Goal: Task Accomplishment & Management: Manage account settings

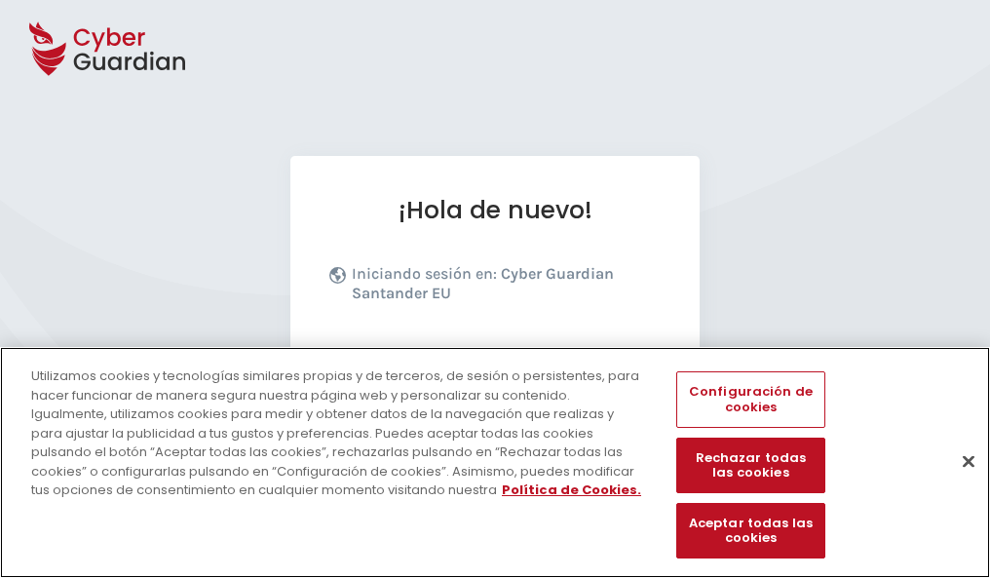
scroll to position [239, 0]
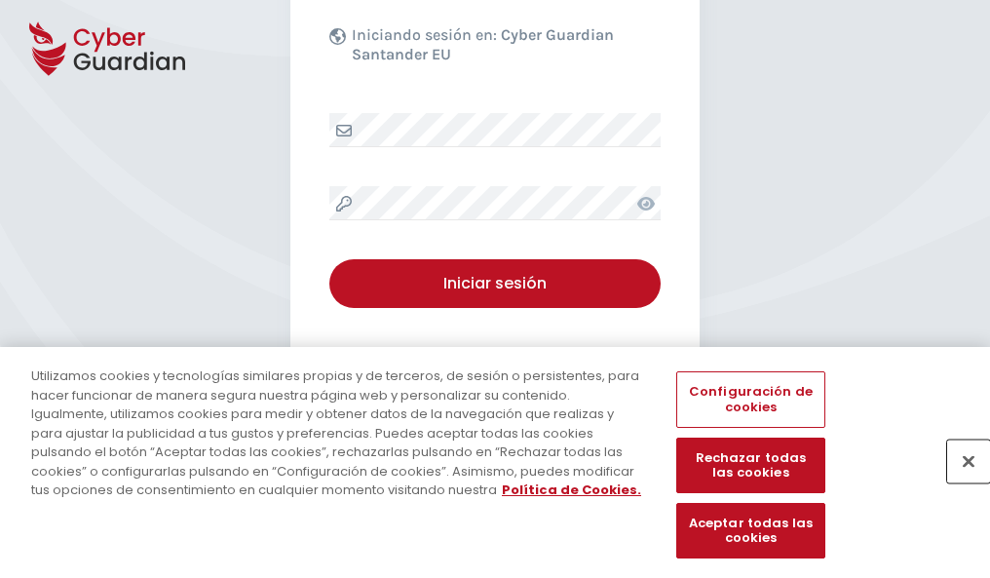
click at [958, 481] on button "Cerrar" at bounding box center [968, 460] width 43 height 43
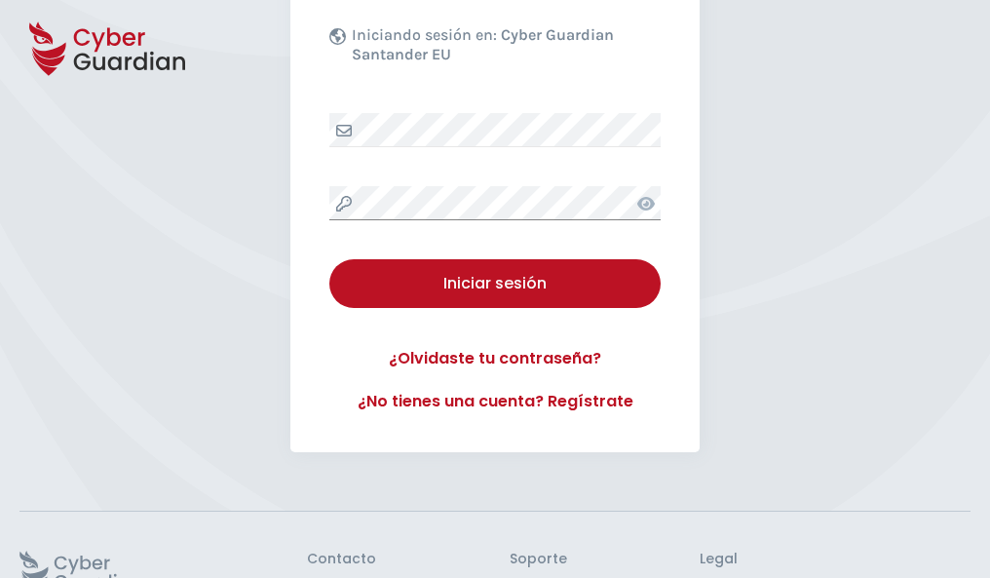
scroll to position [379, 0]
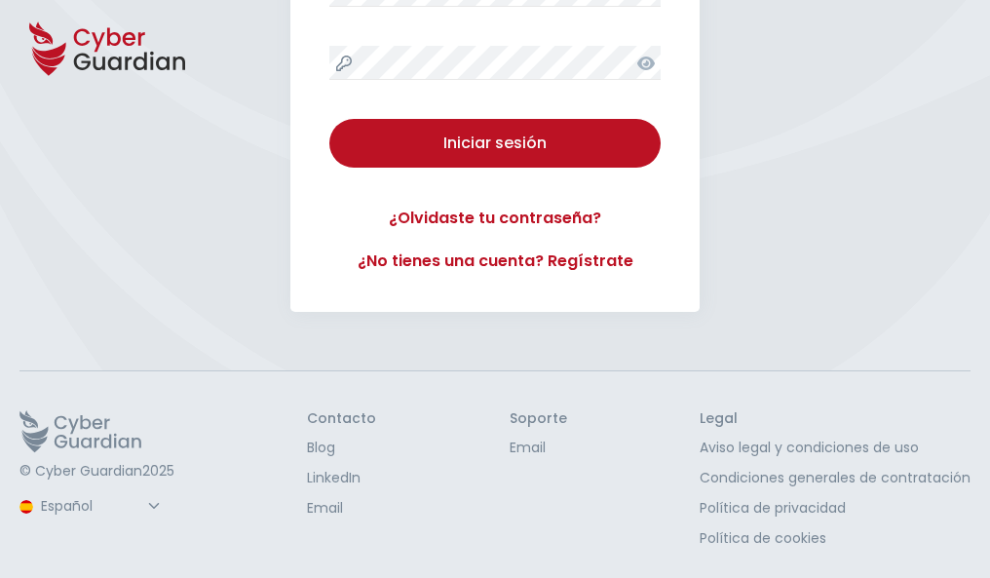
click at [329, 119] on button "Iniciar sesión" at bounding box center [494, 143] width 331 height 49
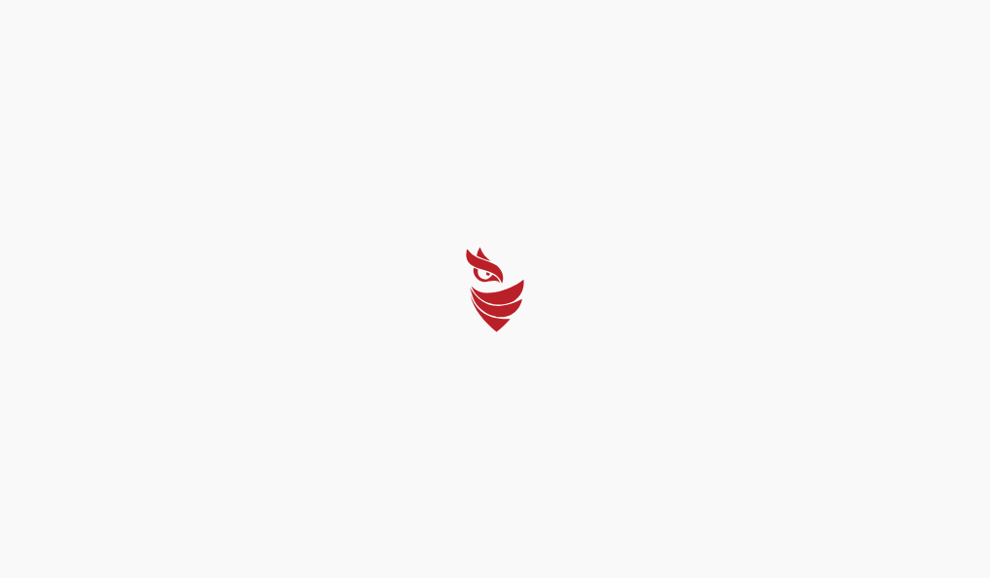
scroll to position [0, 0]
select select "English"
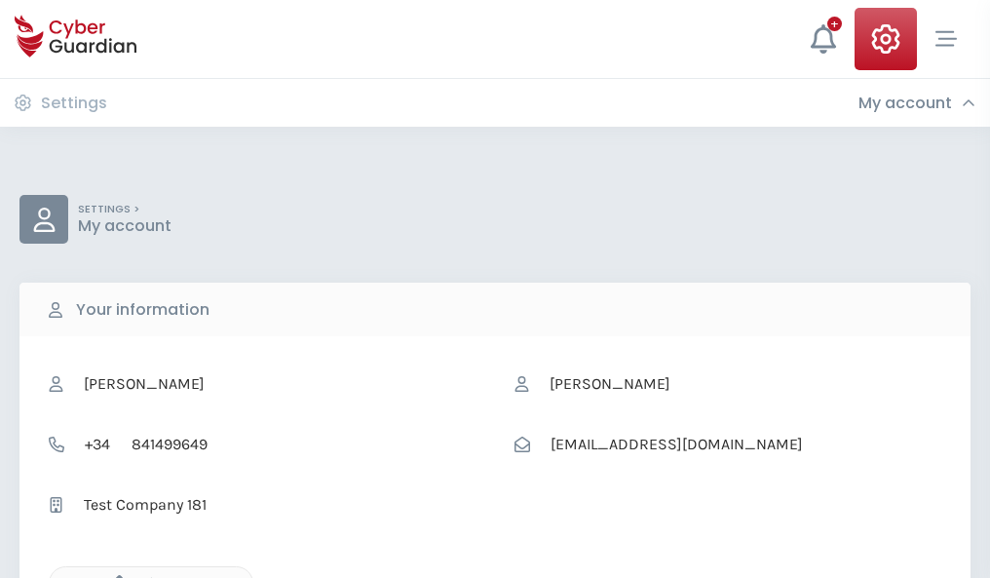
click at [114, 576] on icon "button" at bounding box center [114, 583] width 17 height 17
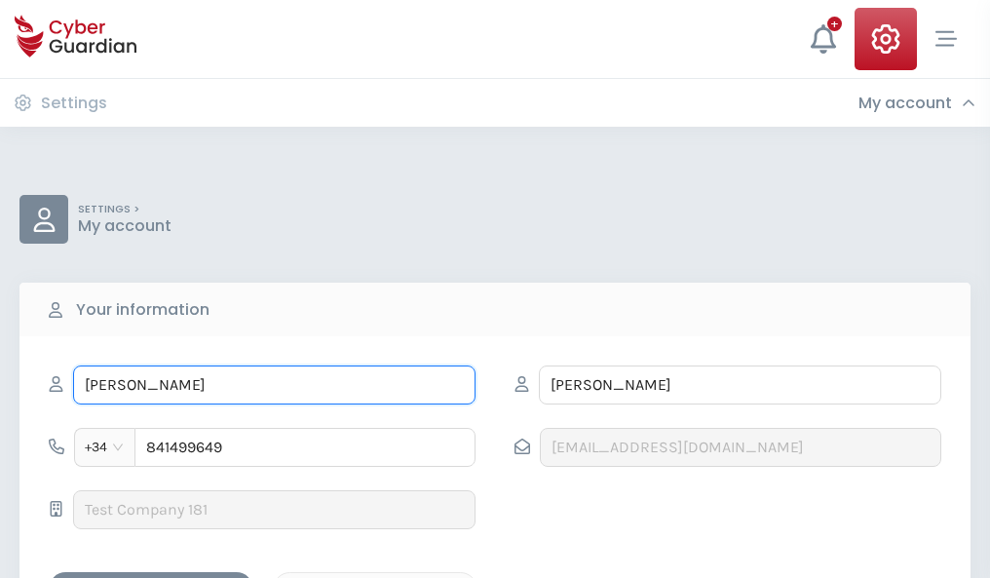
click at [274, 385] on input "LINA" at bounding box center [274, 384] width 402 height 39
type input "L"
type input "Godofredo"
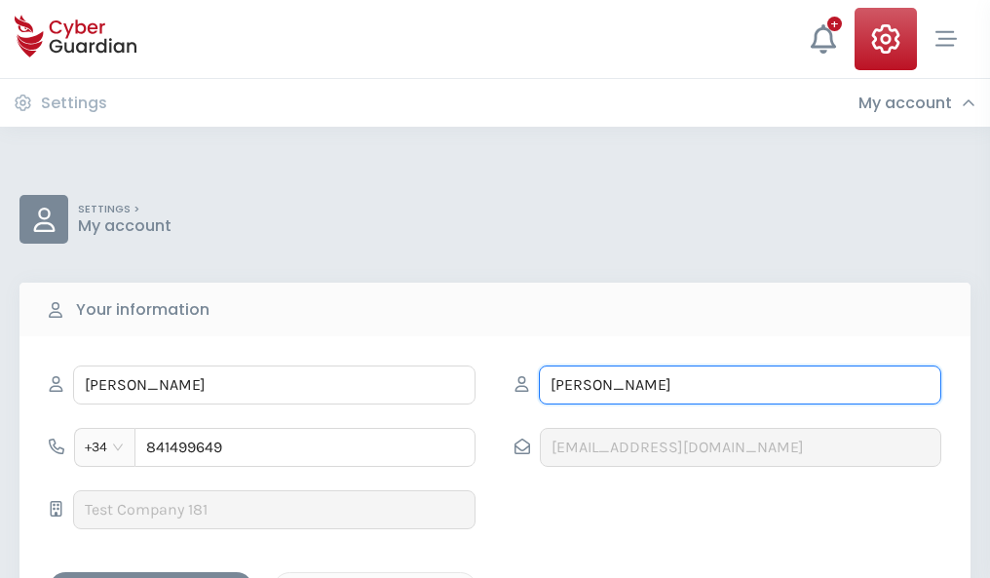
click at [739, 385] on input "ESPINOSA" at bounding box center [740, 384] width 402 height 39
type input "E"
type input "Díaz"
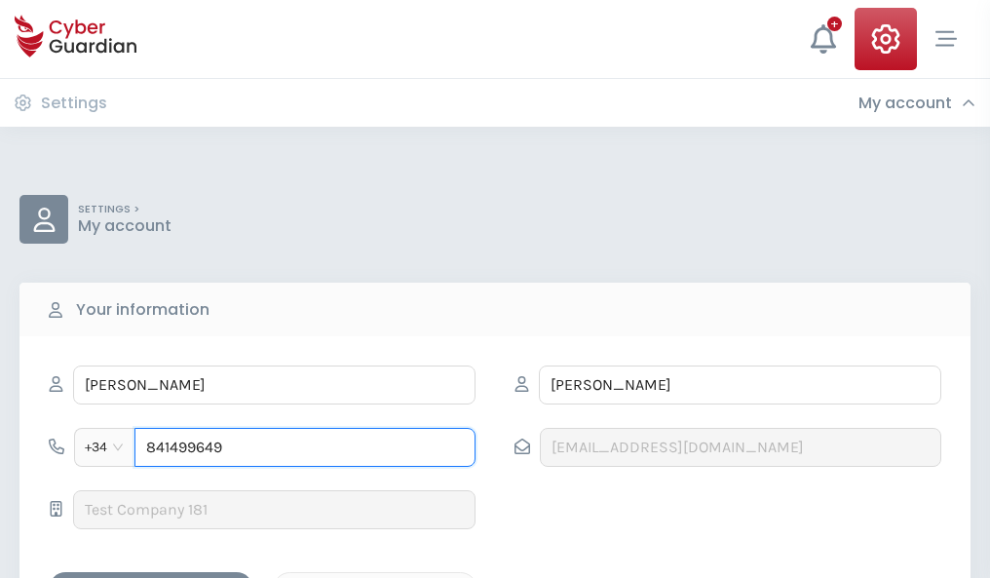
click at [305, 447] on input "841499649" at bounding box center [304, 447] width 341 height 39
type input "8"
type input "973444880"
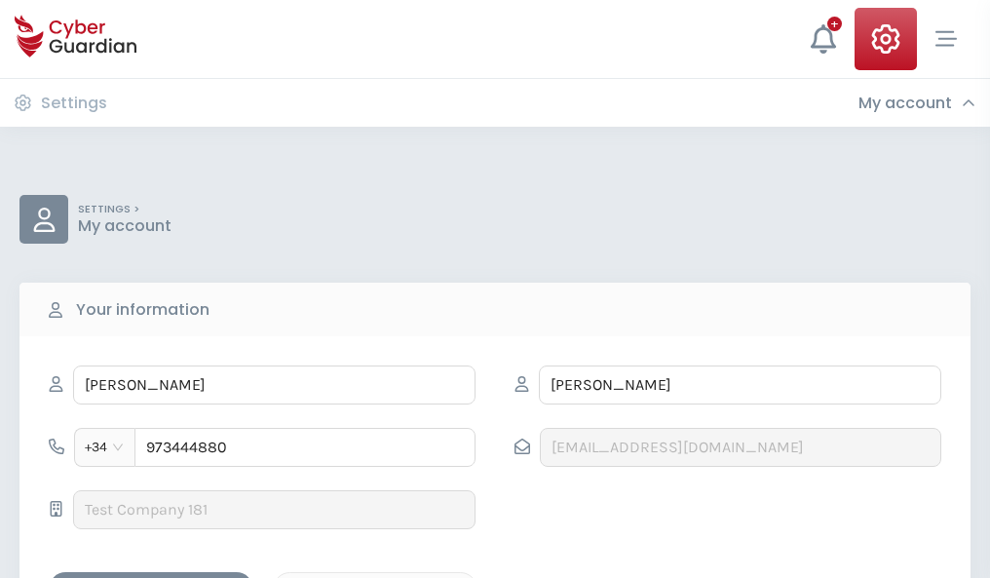
click at [151, 577] on div "Save changes" at bounding box center [150, 589] width 175 height 24
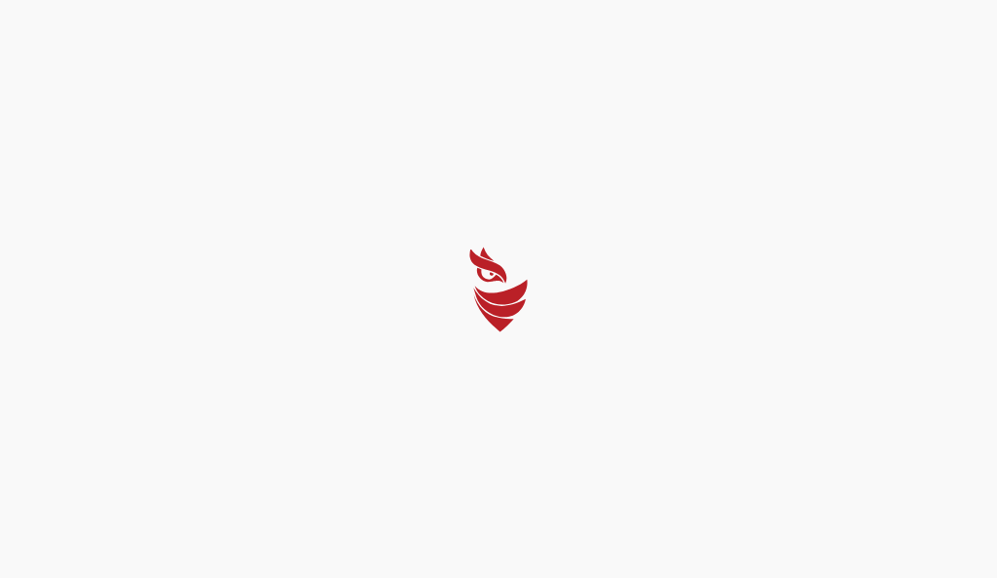
select select "English"
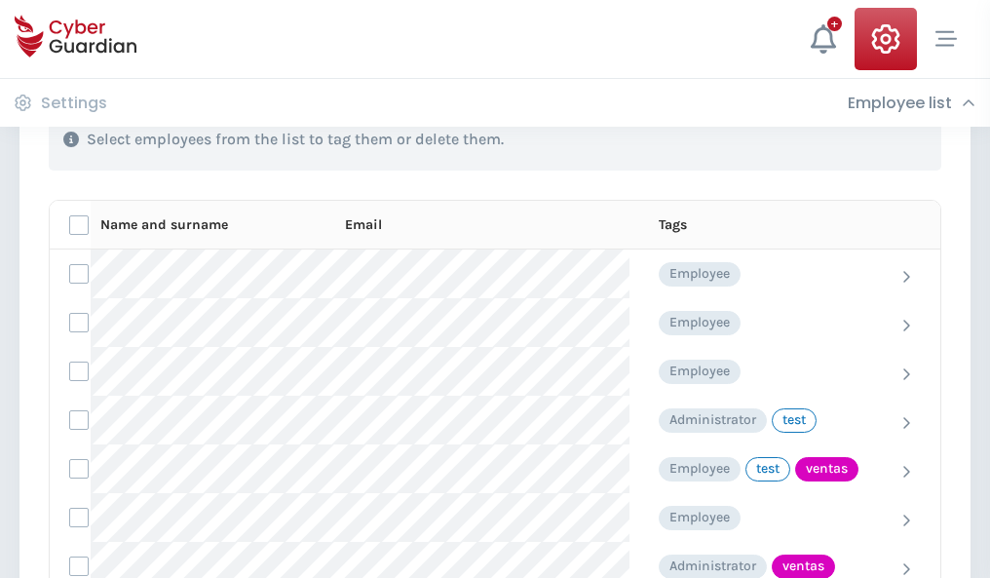
scroll to position [882, 0]
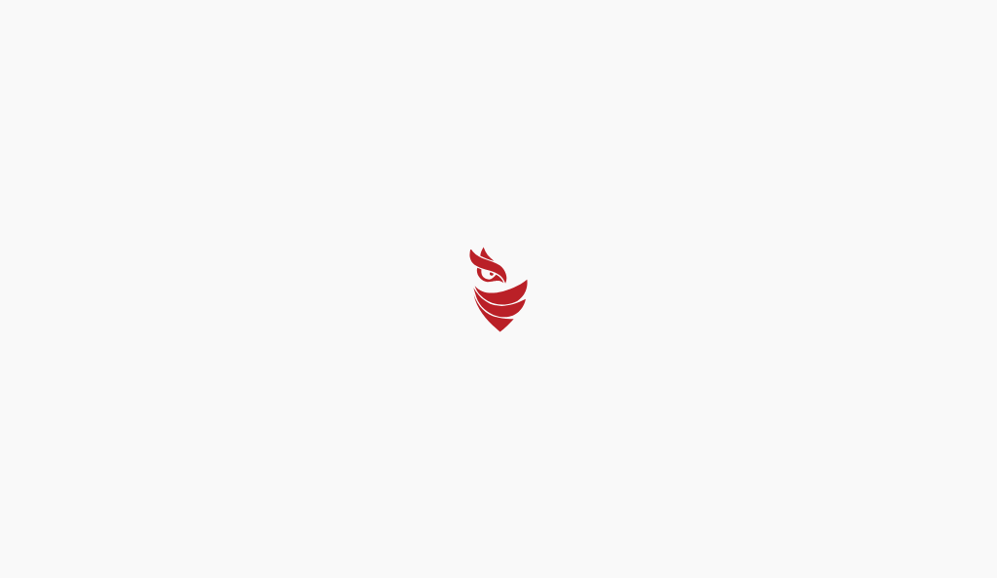
select select "English"
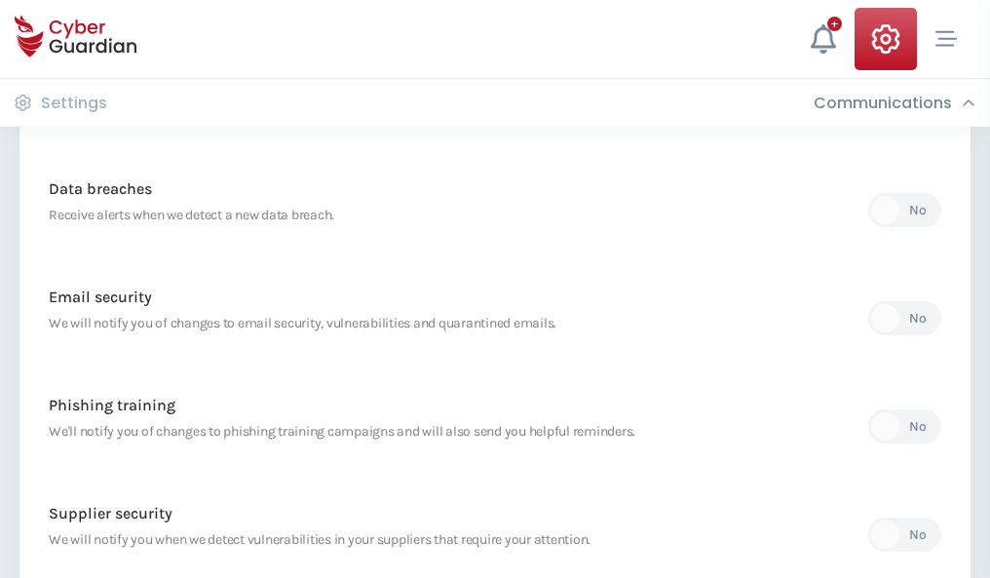
scroll to position [1026, 0]
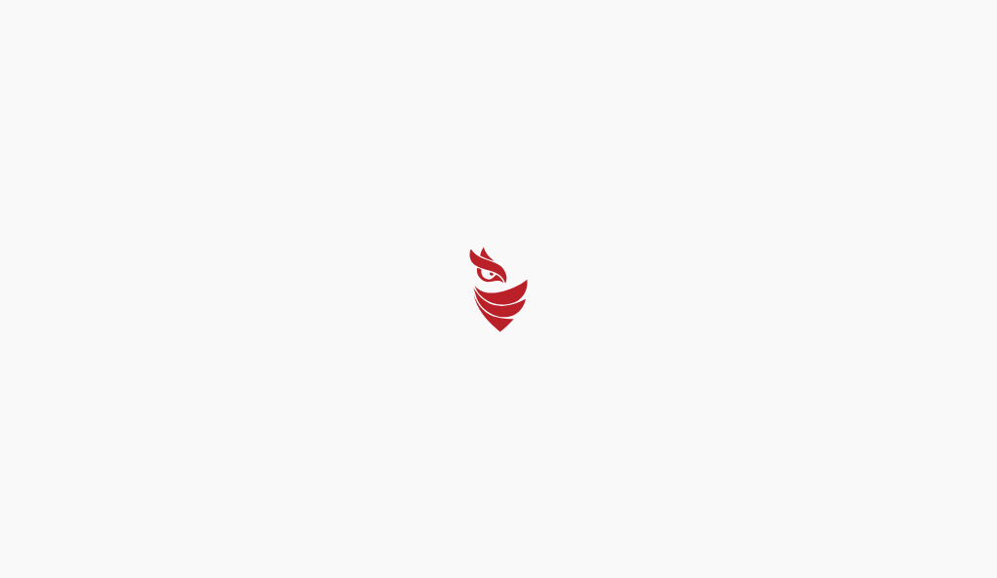
select select "English"
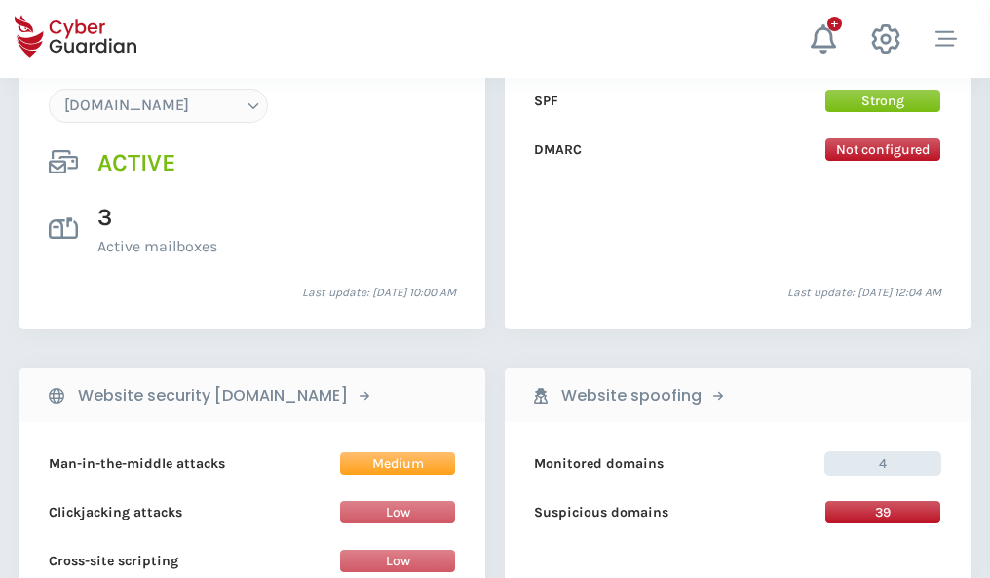
scroll to position [2075, 0]
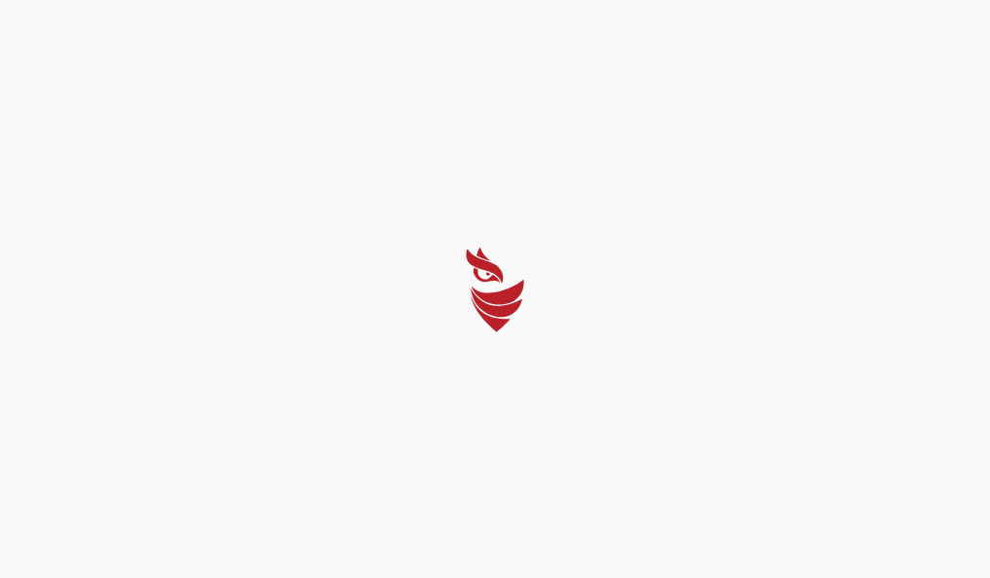
select select "English"
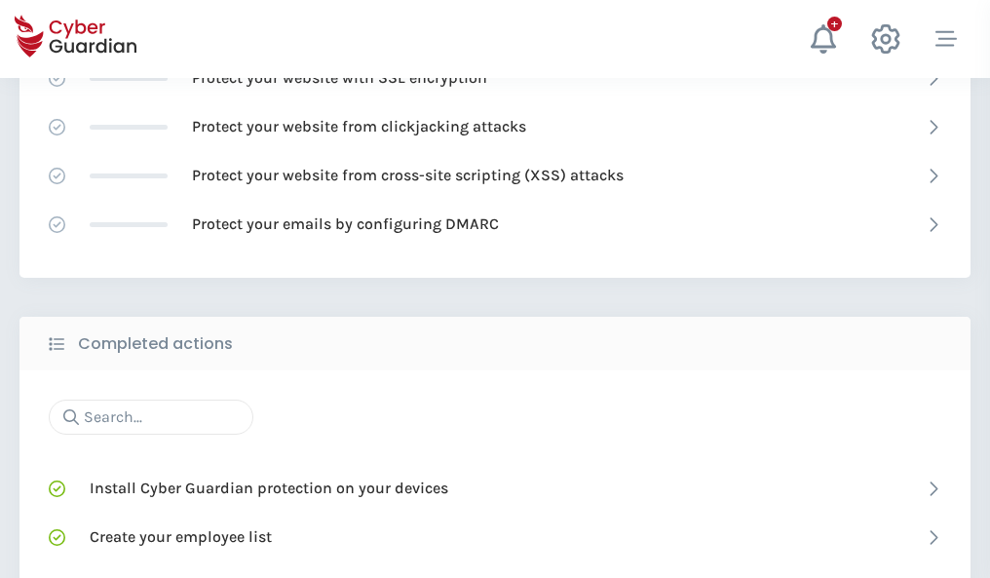
scroll to position [1297, 0]
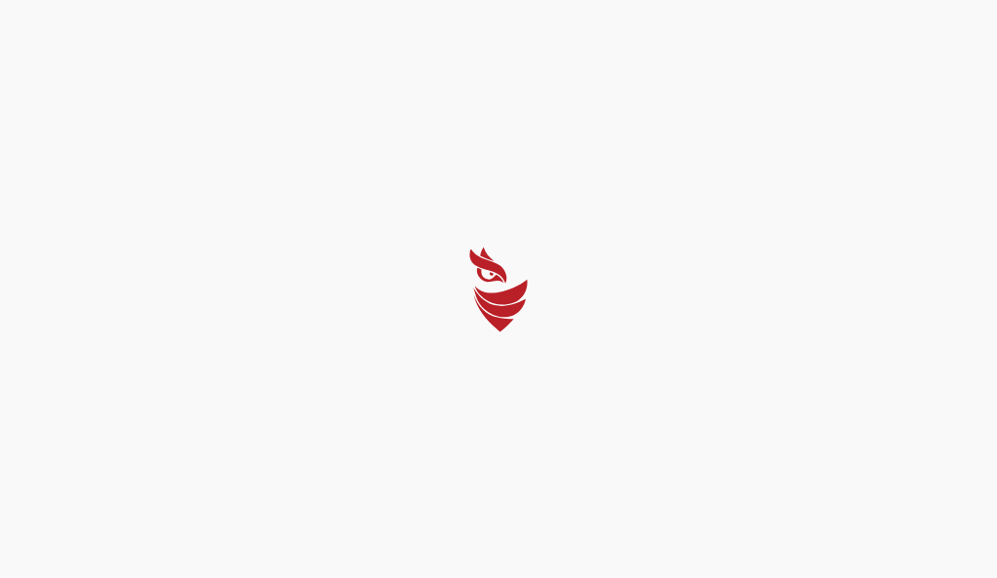
select select "English"
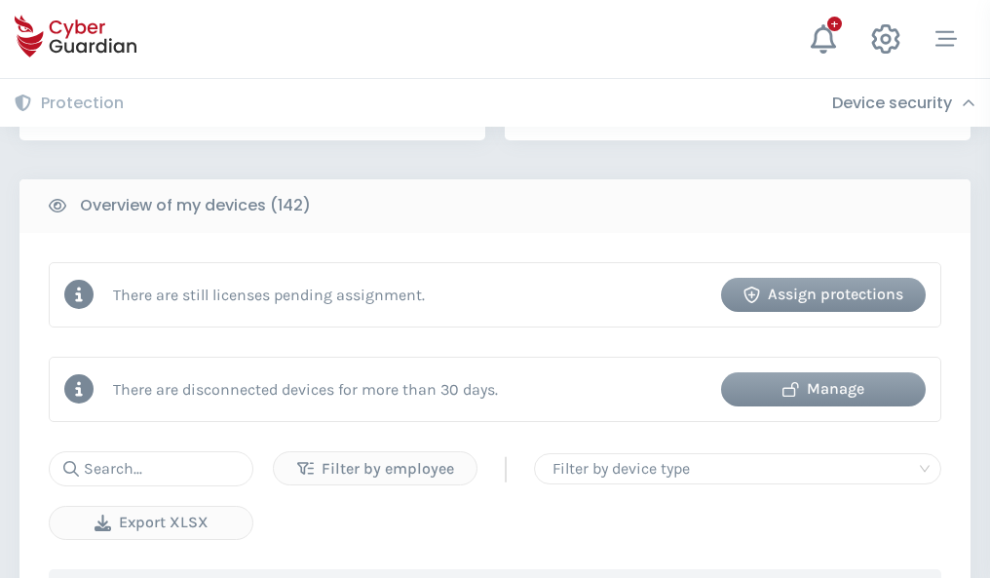
scroll to position [1888, 0]
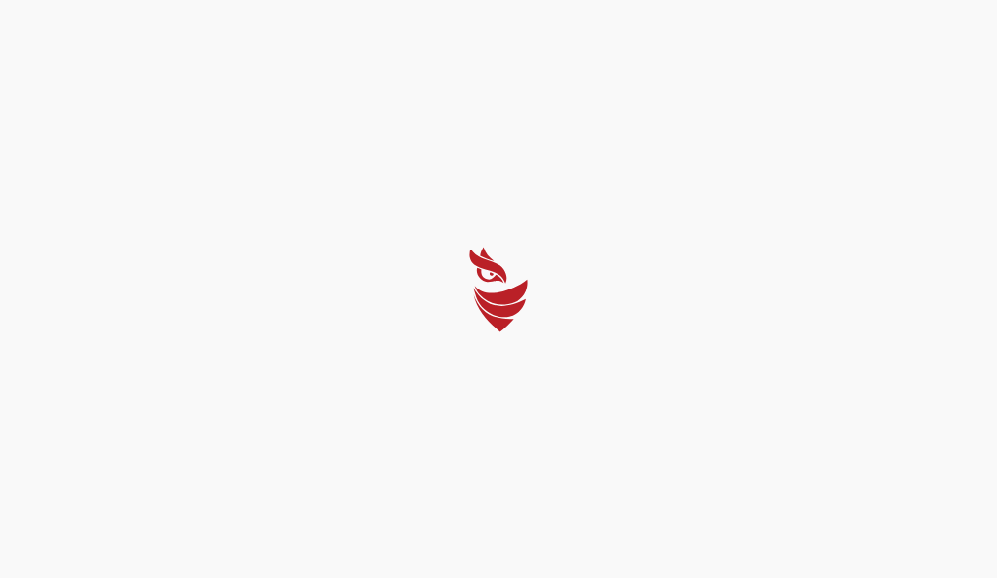
select select "English"
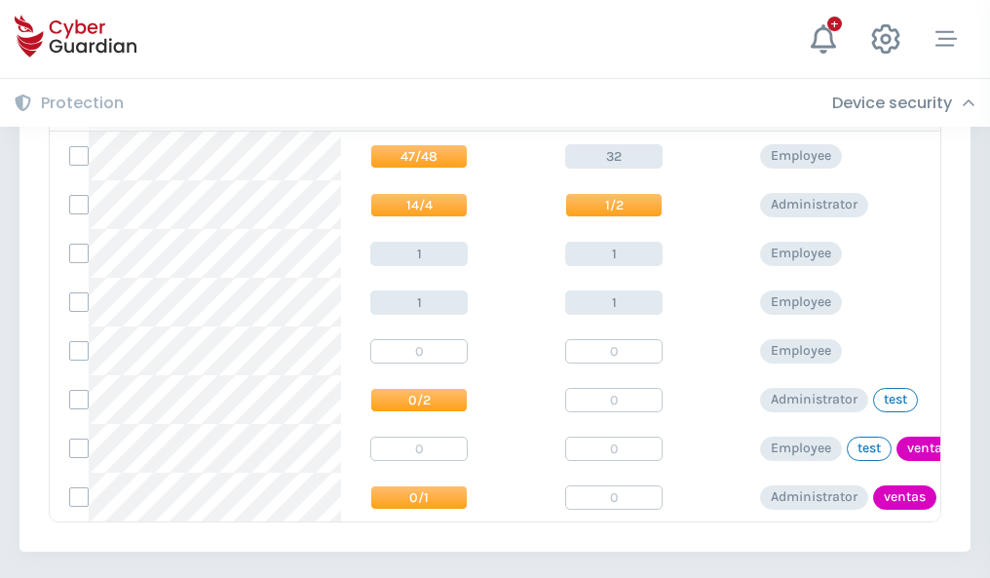
scroll to position [904, 0]
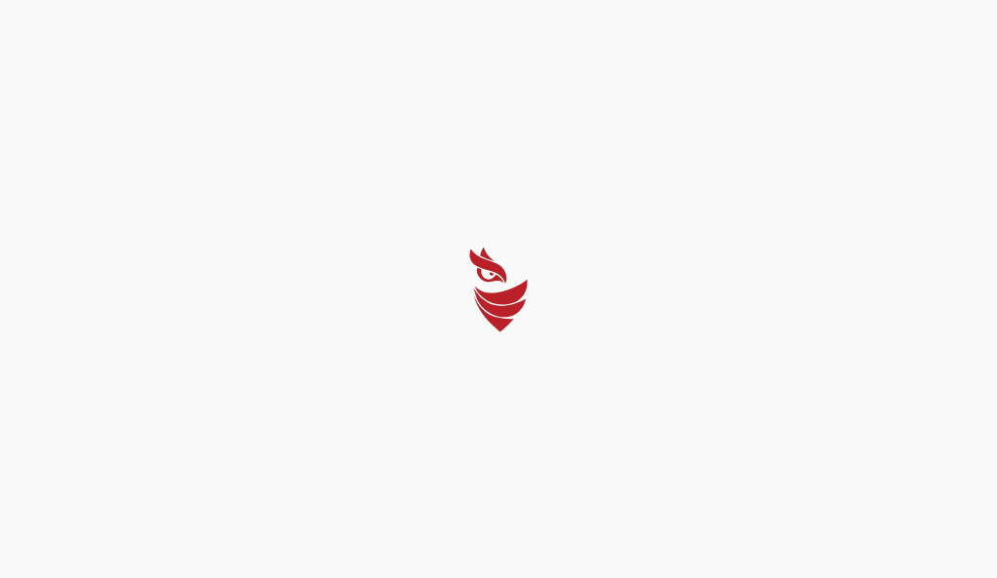
select select "English"
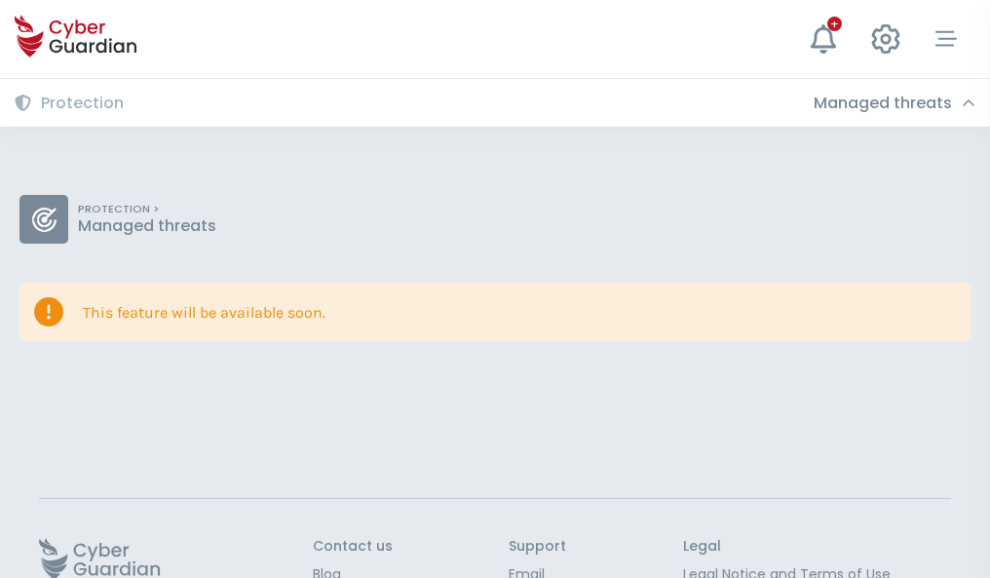
scroll to position [127, 0]
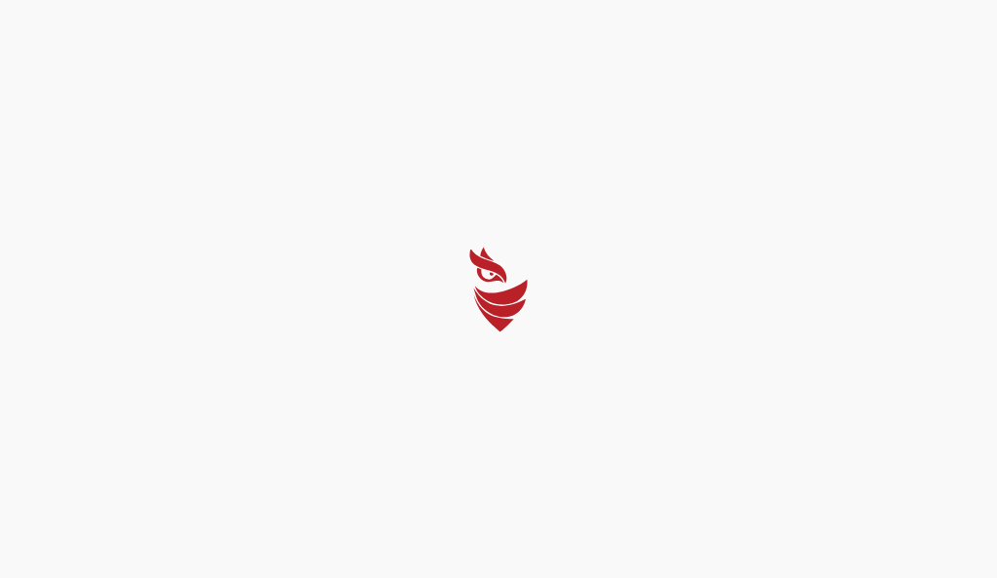
select select "English"
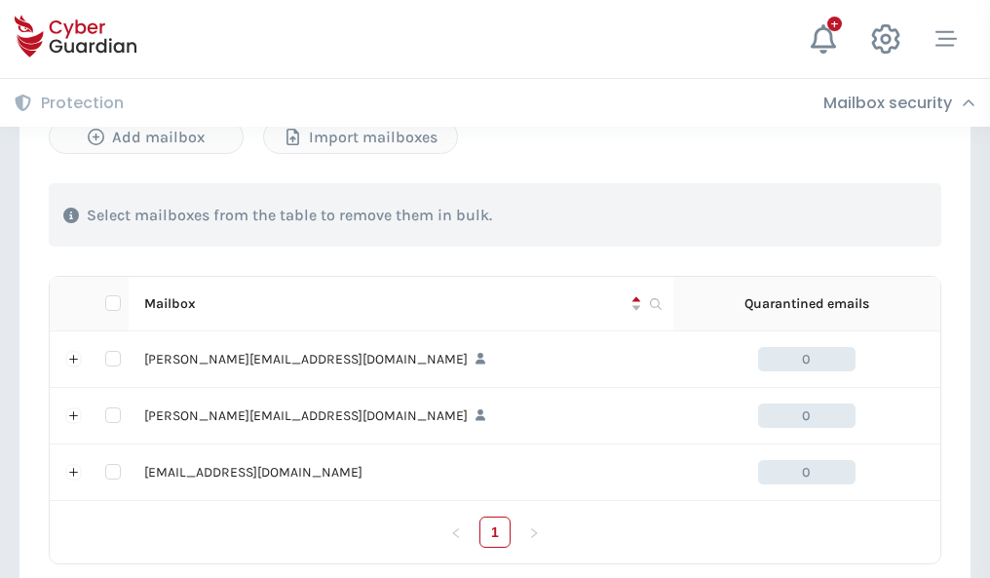
scroll to position [903, 0]
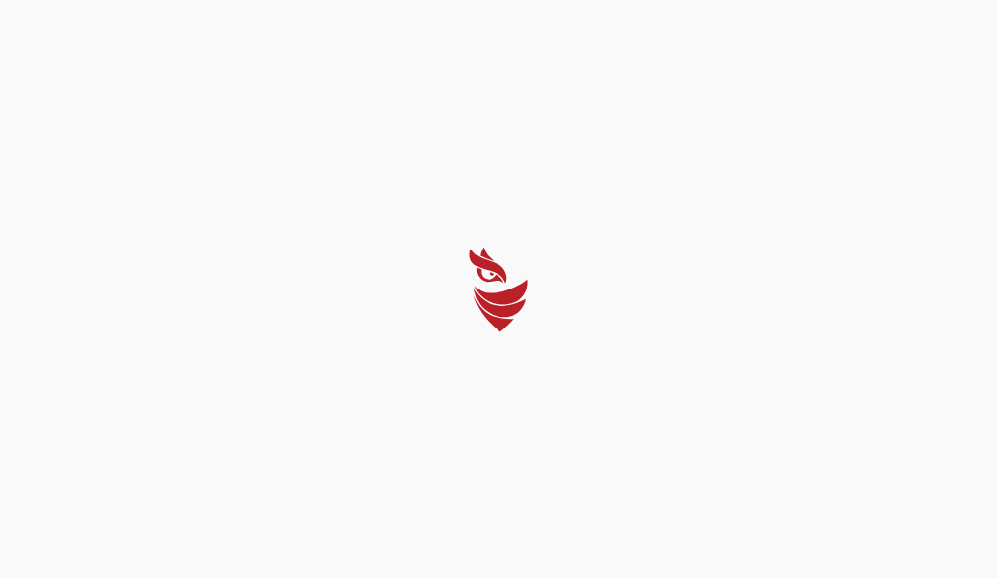
select select "English"
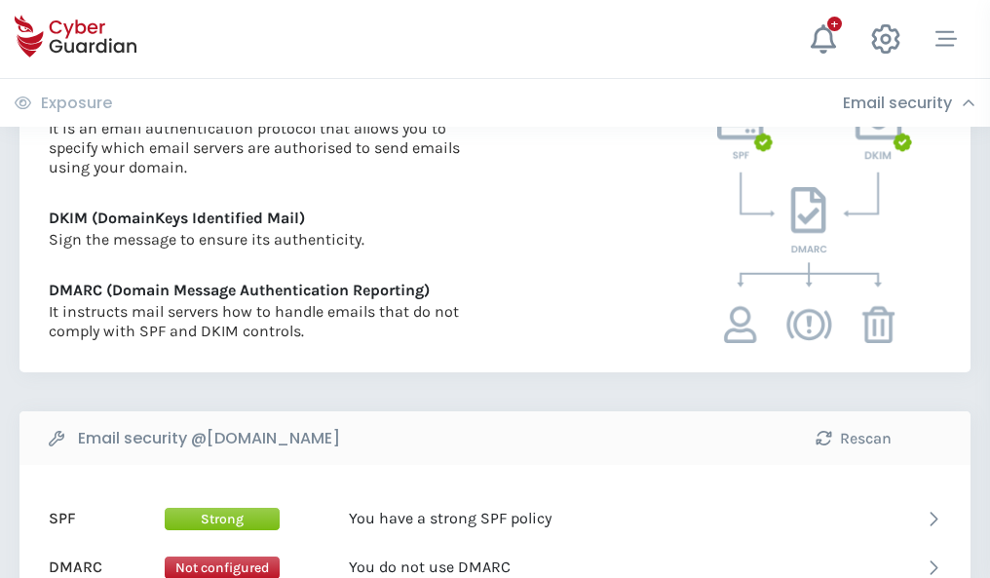
scroll to position [1051, 0]
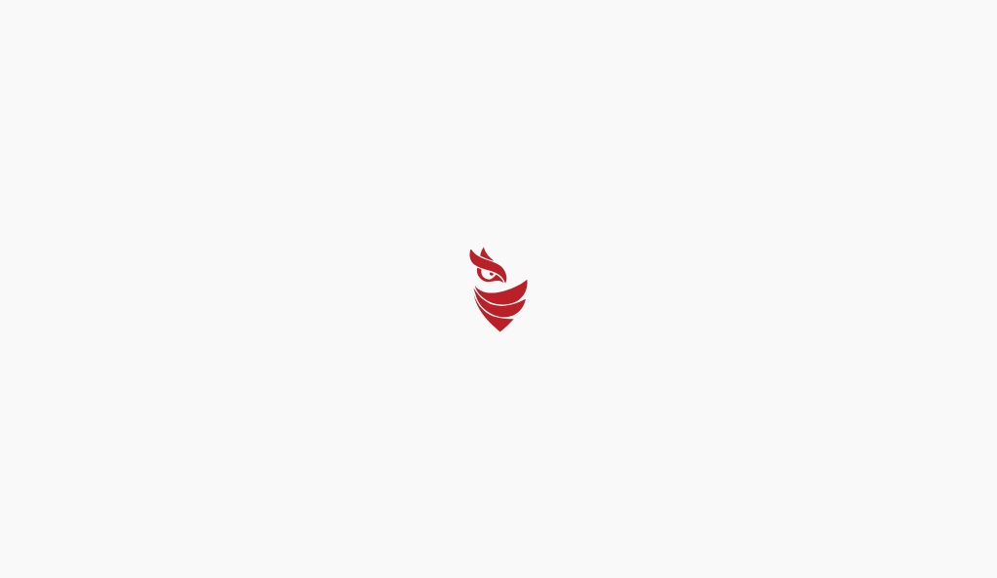
select select "English"
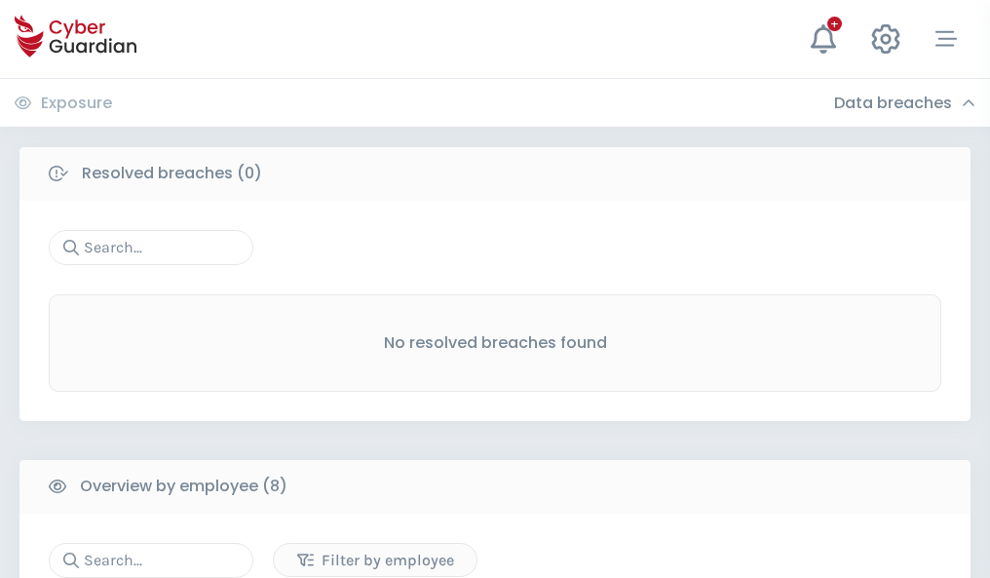
scroll to position [1660, 0]
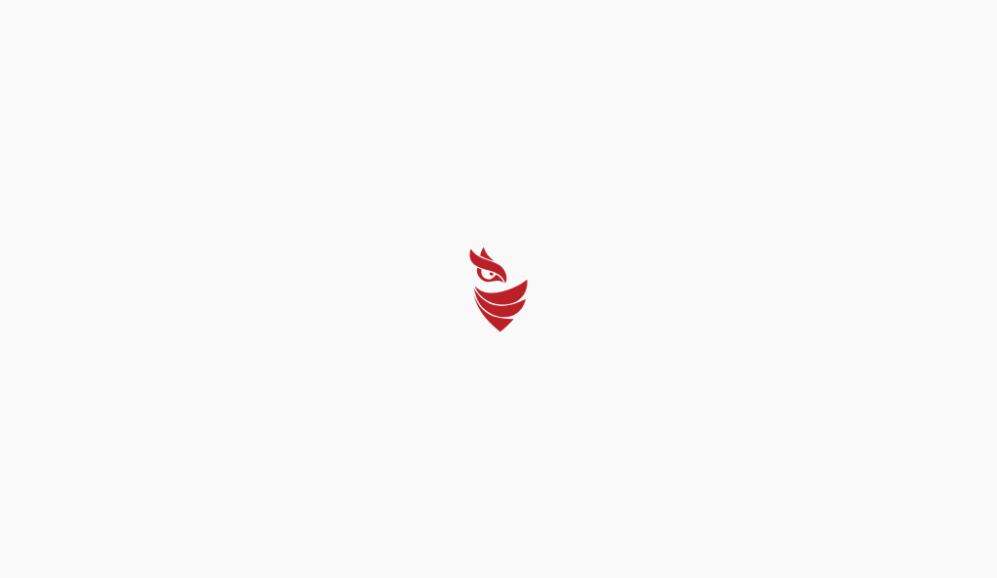
select select "English"
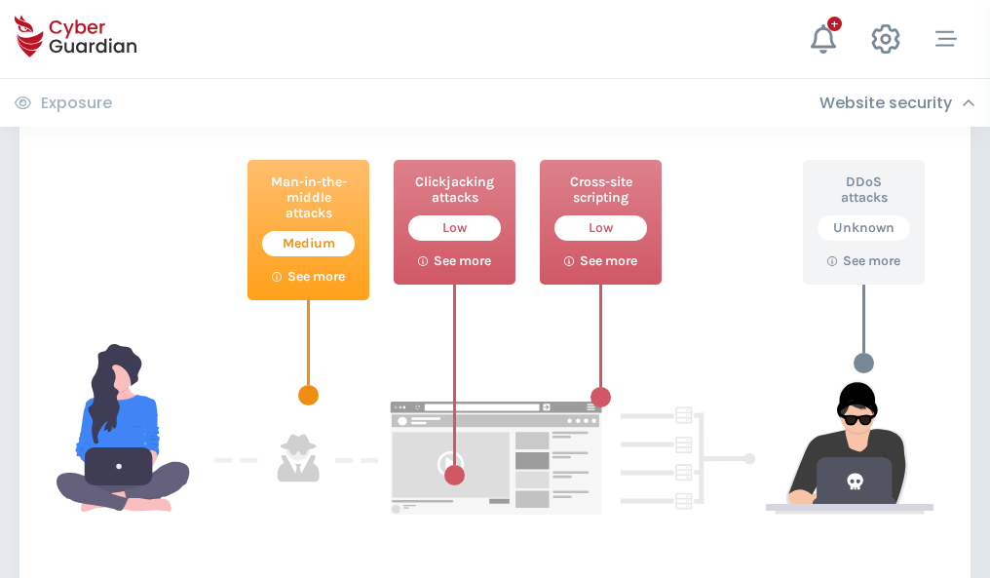
scroll to position [1061, 0]
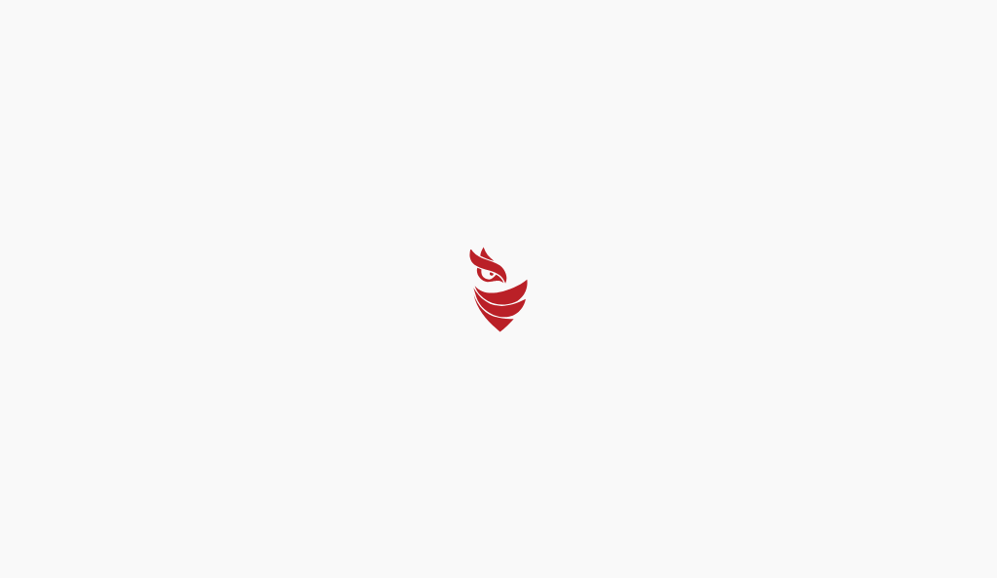
select select "English"
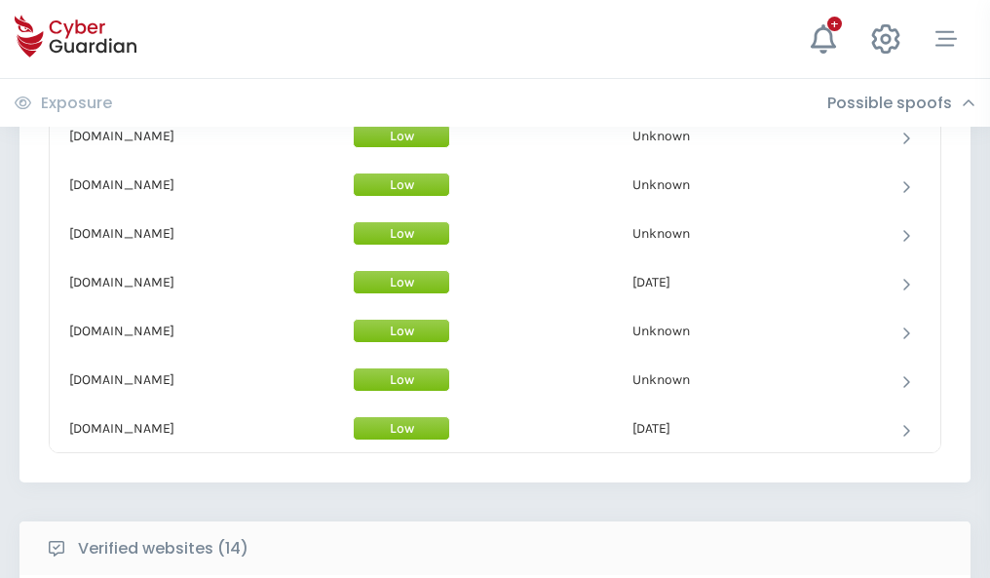
scroll to position [1899, 0]
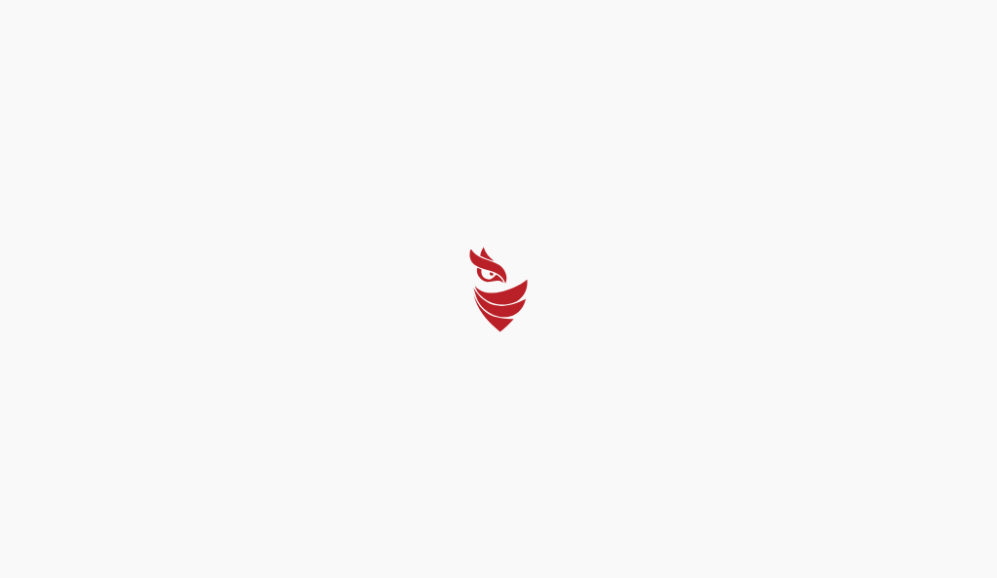
select select "English"
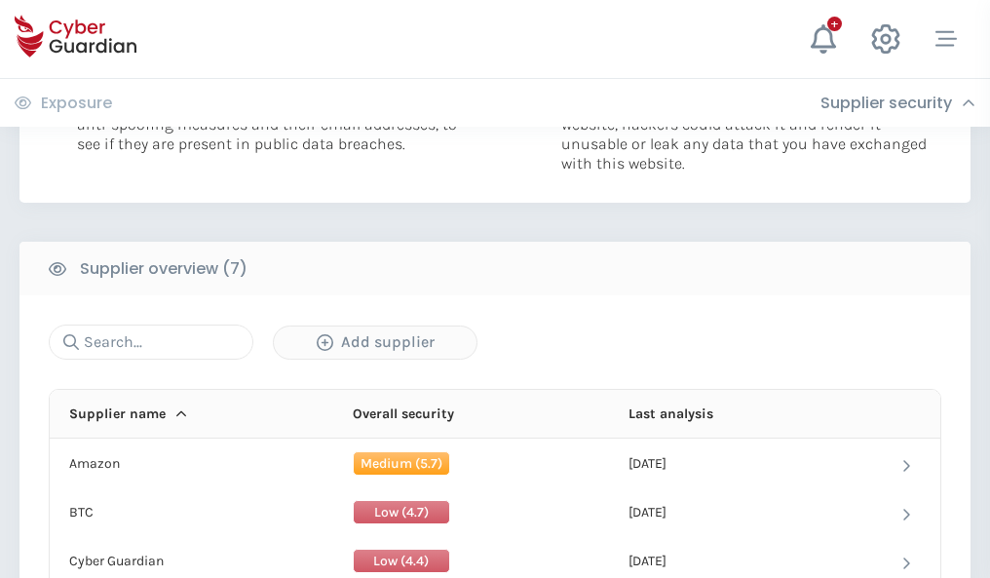
scroll to position [1261, 0]
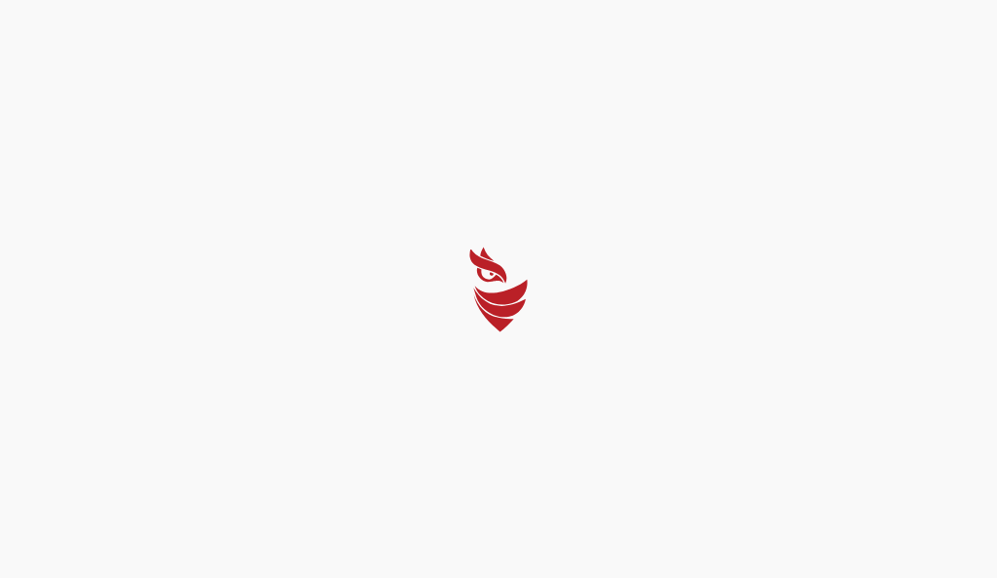
select select "English"
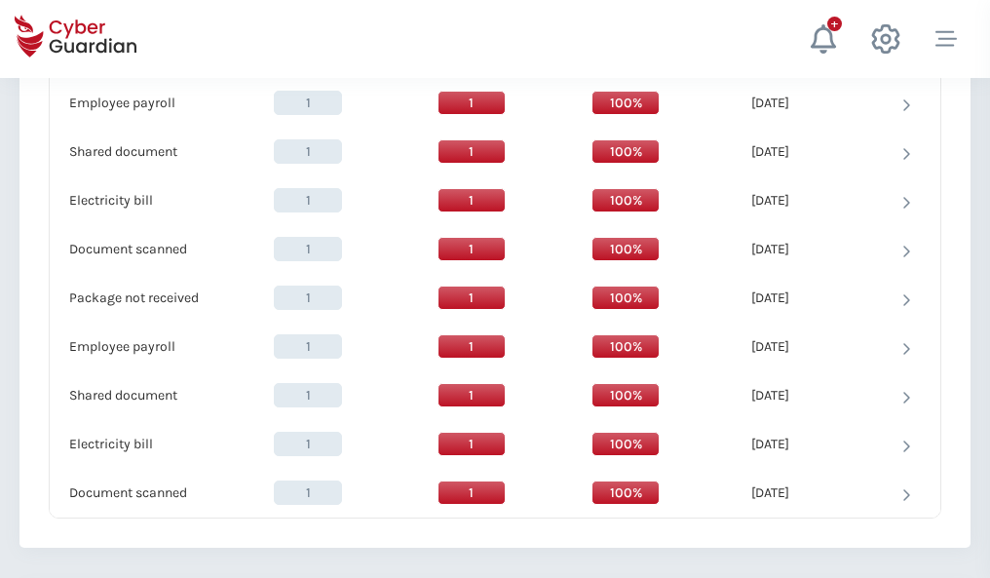
scroll to position [1996, 0]
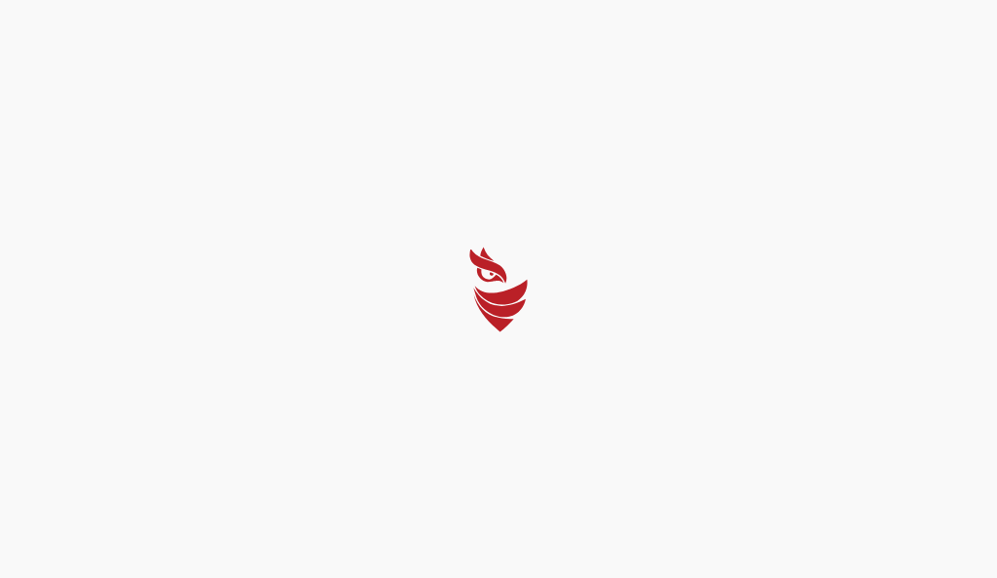
select select "English"
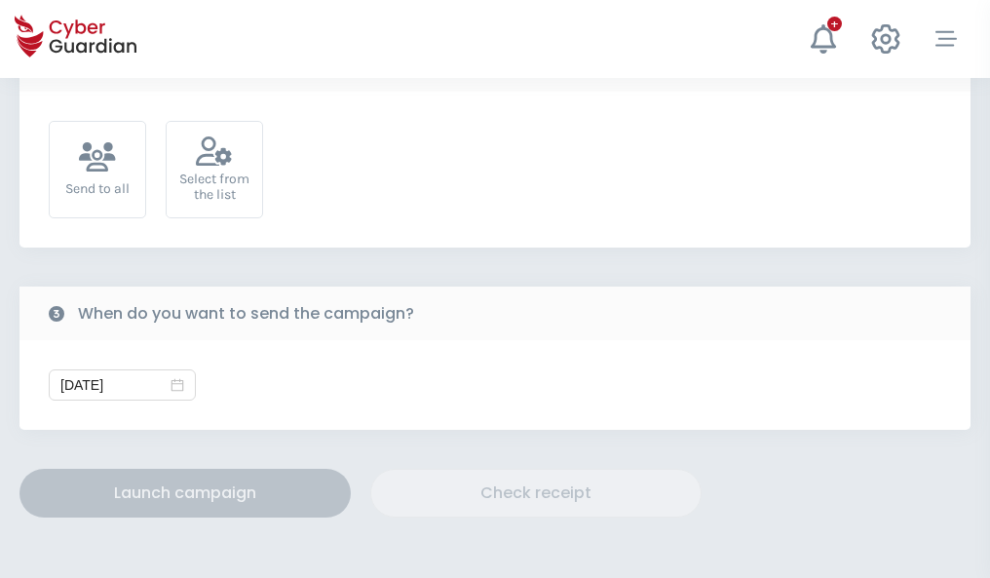
scroll to position [713, 0]
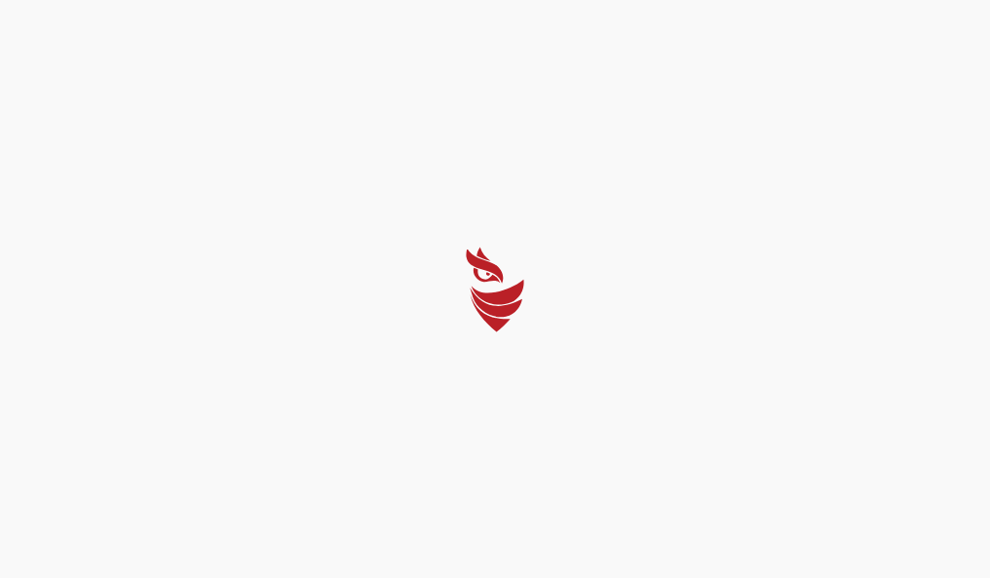
select select "English"
